Goal: Task Accomplishment & Management: Use online tool/utility

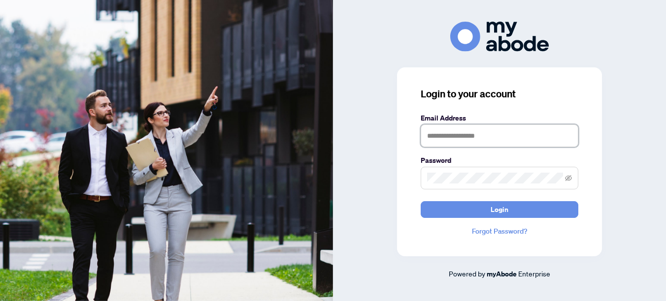
click at [521, 134] on input "text" at bounding box center [500, 136] width 158 height 23
type input "**********"
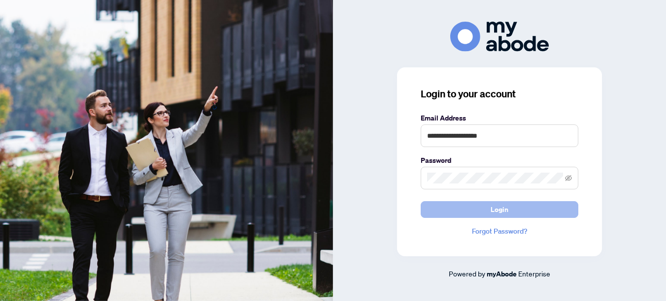
click at [509, 210] on button "Login" at bounding box center [500, 209] width 158 height 17
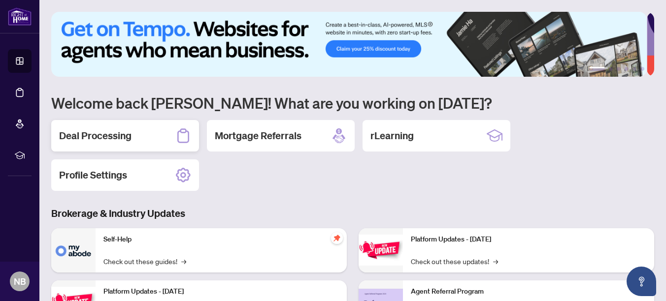
click at [131, 134] on div "Deal Processing" at bounding box center [125, 136] width 148 height 32
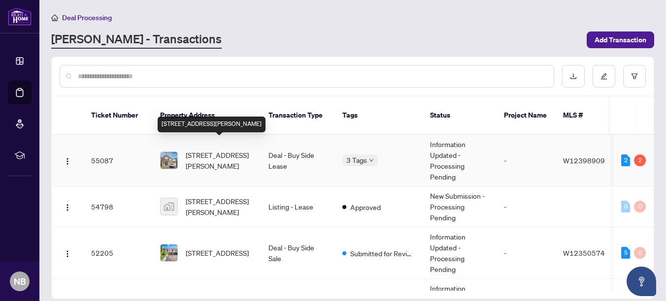
click at [211, 150] on span "[STREET_ADDRESS][PERSON_NAME]" at bounding box center [219, 161] width 67 height 22
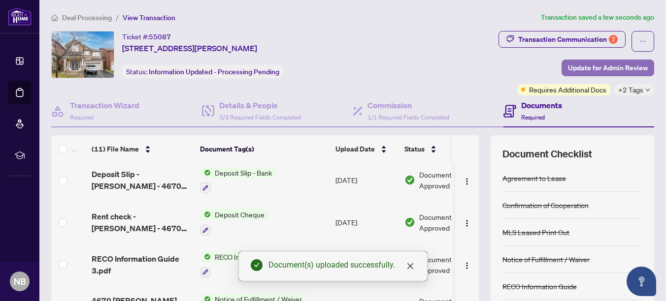
click at [590, 68] on span "Update for Admin Review" at bounding box center [608, 68] width 80 height 16
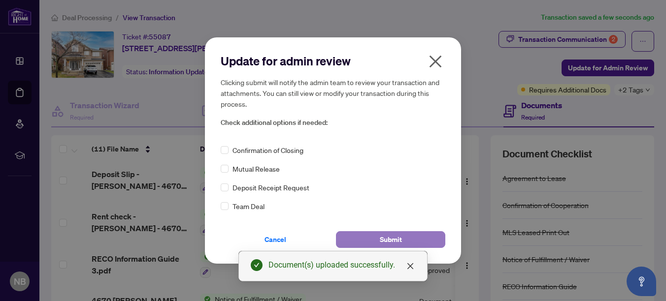
click at [398, 235] on span "Submit" at bounding box center [391, 240] width 22 height 16
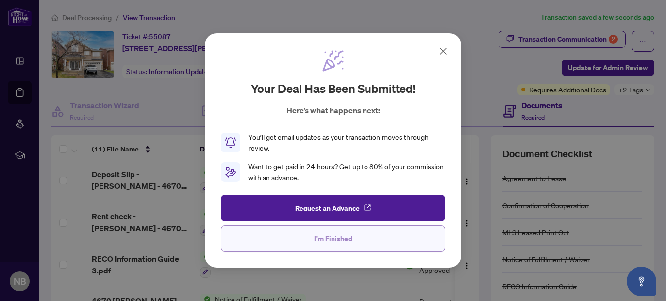
click at [318, 232] on span "I'm Finished" at bounding box center [333, 239] width 38 height 16
